Goal: Find specific page/section: Find specific page/section

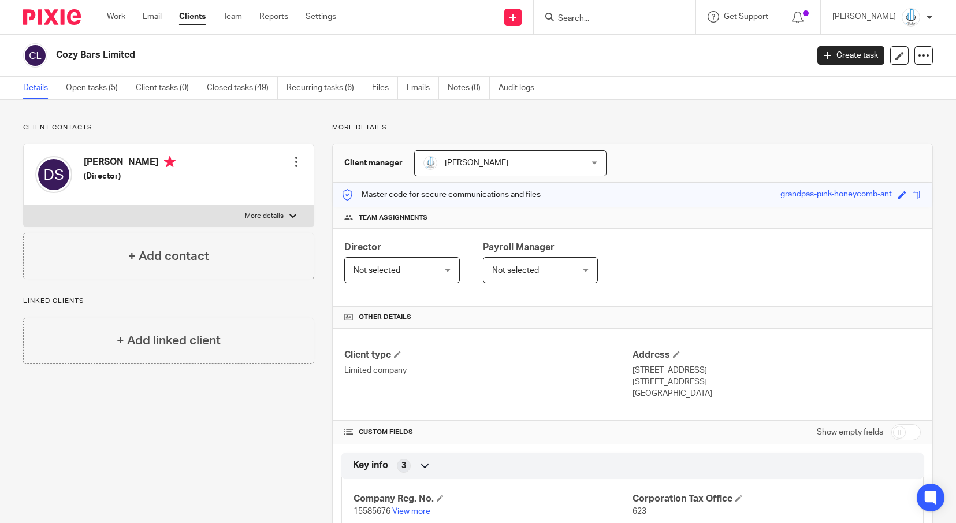
scroll to position [88, 0]
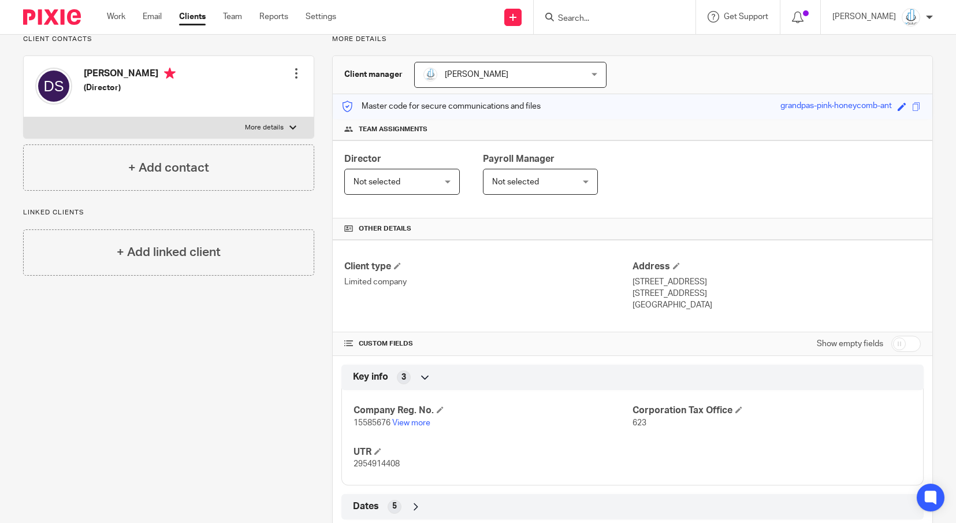
click at [627, 24] on div at bounding box center [615, 17] width 162 height 34
click at [606, 20] on input "Search" at bounding box center [609, 19] width 104 height 10
type input "coz"
click at [617, 39] on link at bounding box center [626, 44] width 143 height 17
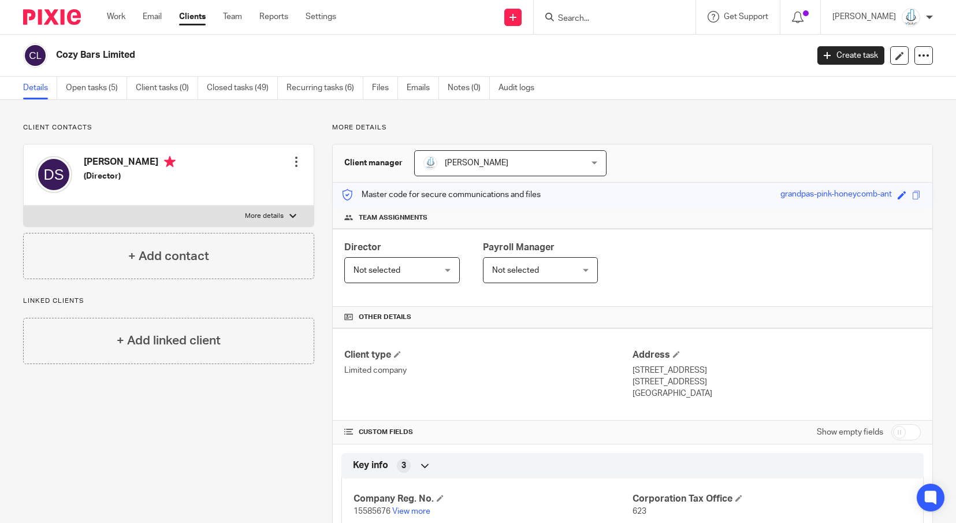
click at [613, 12] on form at bounding box center [618, 17] width 123 height 14
click at [612, 17] on input "Search" at bounding box center [609, 19] width 104 height 10
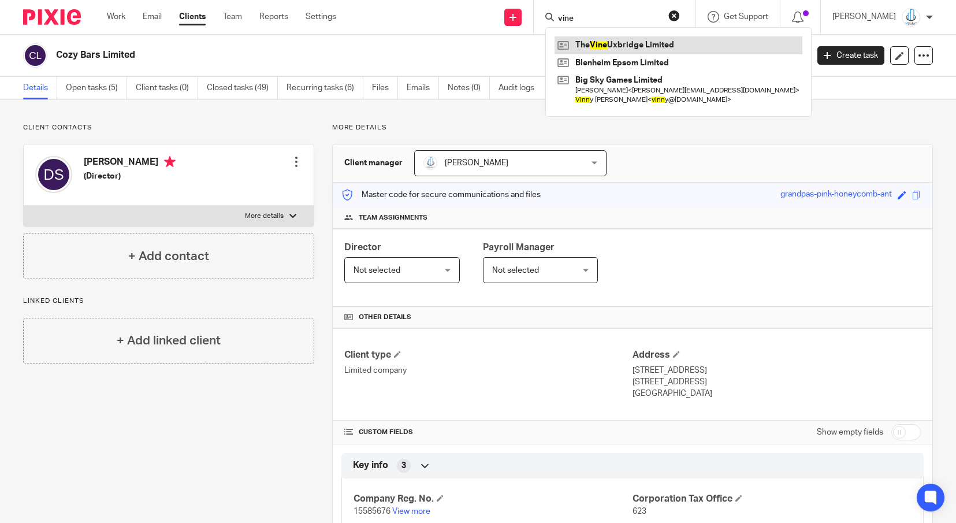
type input "vine"
click at [661, 38] on link at bounding box center [679, 44] width 248 height 17
